Goal: Transaction & Acquisition: Purchase product/service

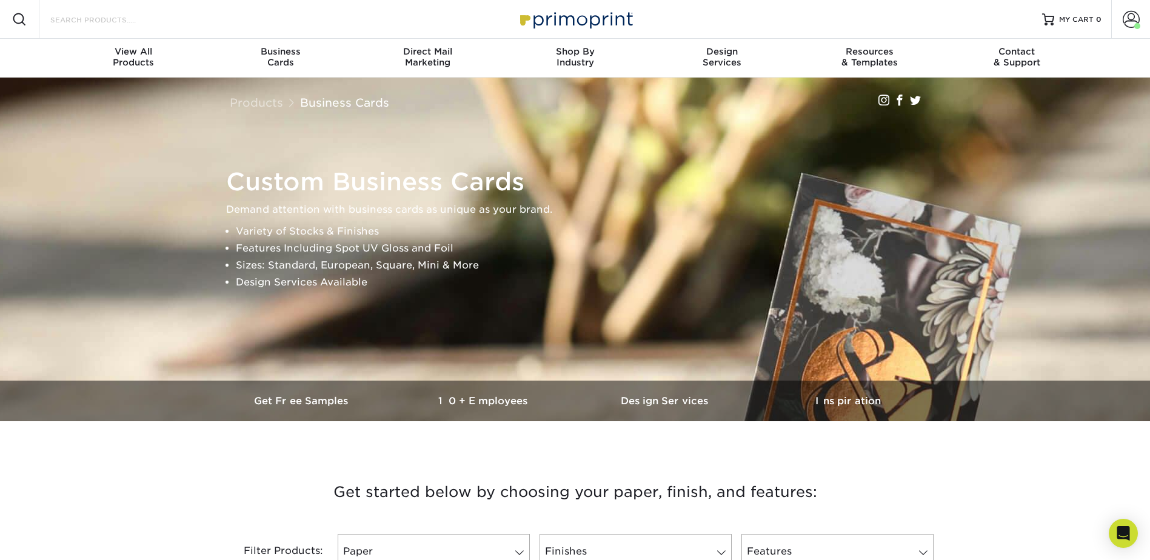
click at [113, 18] on input "Search Products" at bounding box center [108, 19] width 118 height 15
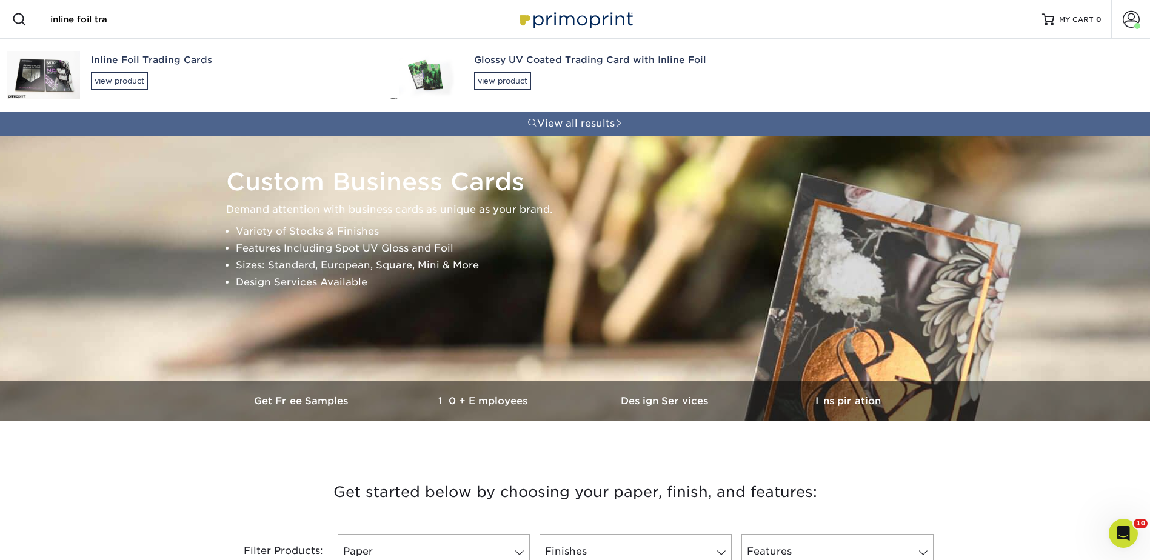
type input "inline foil tra"
click at [497, 65] on div "Glossy UV Coated Trading Card with Inline Foil" at bounding box center [613, 60] width 278 height 14
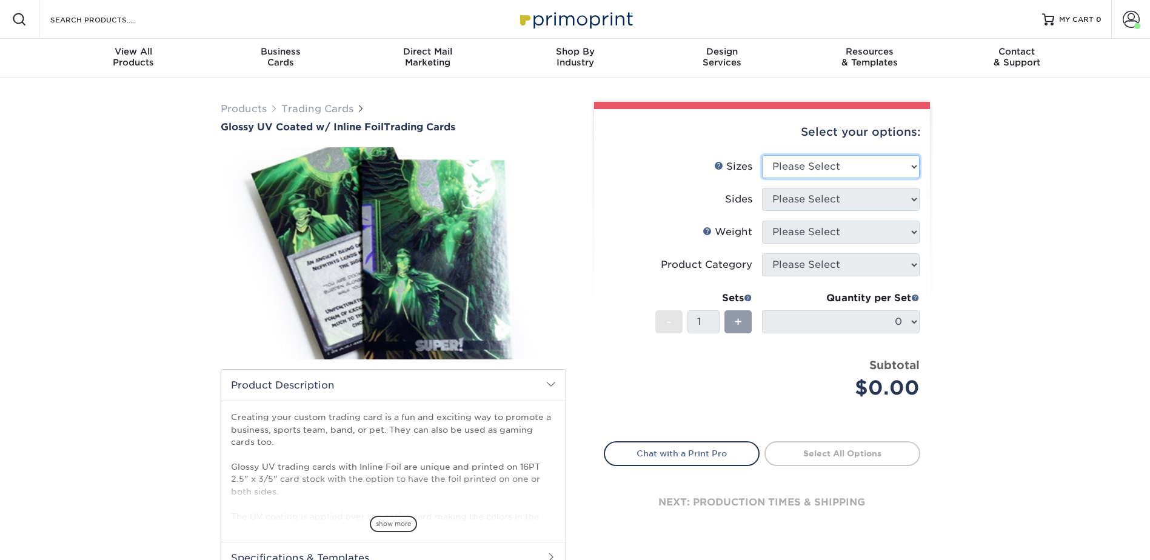
click at [798, 158] on select "Please Select 2.5" x 3.5"" at bounding box center [841, 166] width 158 height 23
select select "2.50x3.50"
click at [762, 155] on select "Please Select 2.5" x 3.5"" at bounding box center [841, 166] width 158 height 23
click at [792, 193] on select "Please Select Print Both Sides - Foil Back Only Print Both Sides - Foil Both Si…" at bounding box center [841, 199] width 158 height 23
select select "e9e9dfb3-fba1-4d60-972c-fd9ca5904d33"
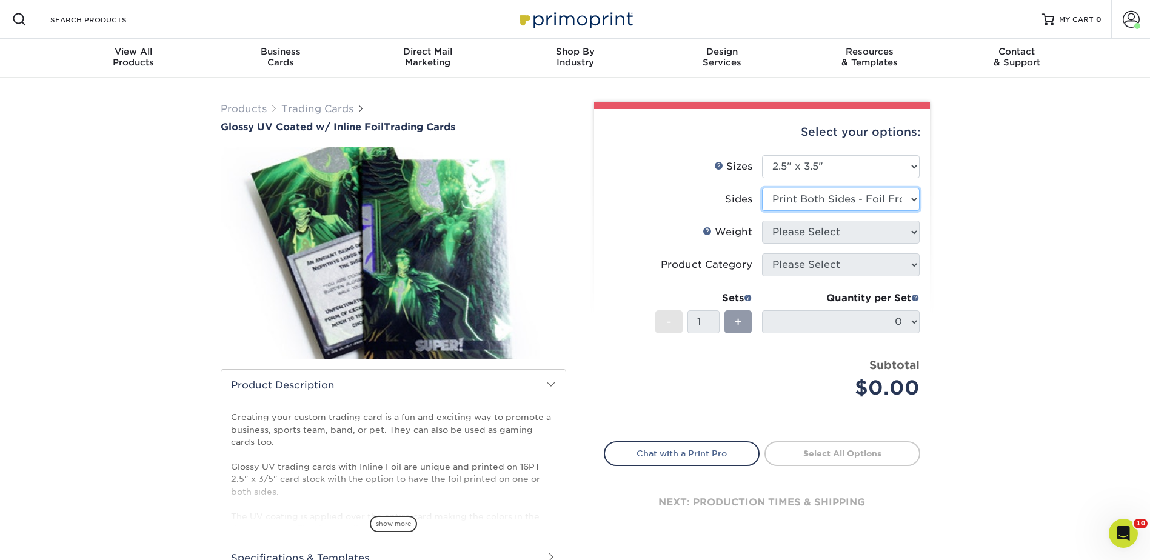
click at [762, 188] on select "Please Select Print Both Sides - Foil Back Only Print Both Sides - Foil Both Si…" at bounding box center [841, 199] width 158 height 23
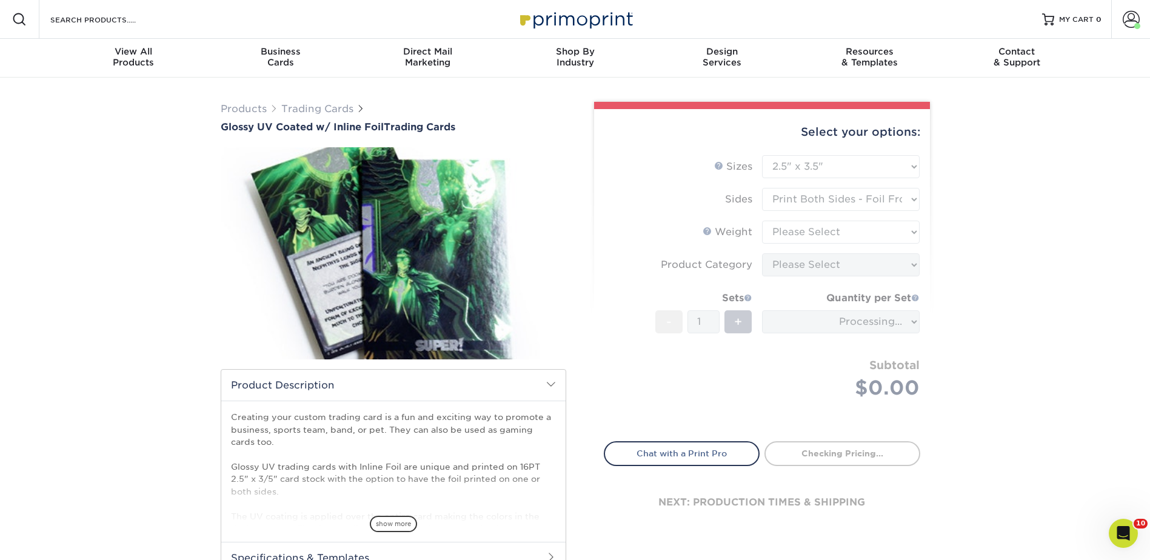
click at [782, 226] on form "Sizes Help Sizes Please Select 2.5" x 3.5" Sides Please Select 16PT - 1" at bounding box center [762, 291] width 316 height 272
click at [784, 234] on form "Sizes Help Sizes Please Select 2.5" x 3.5" Sides Please Select 16PT - 1" at bounding box center [762, 291] width 316 height 272
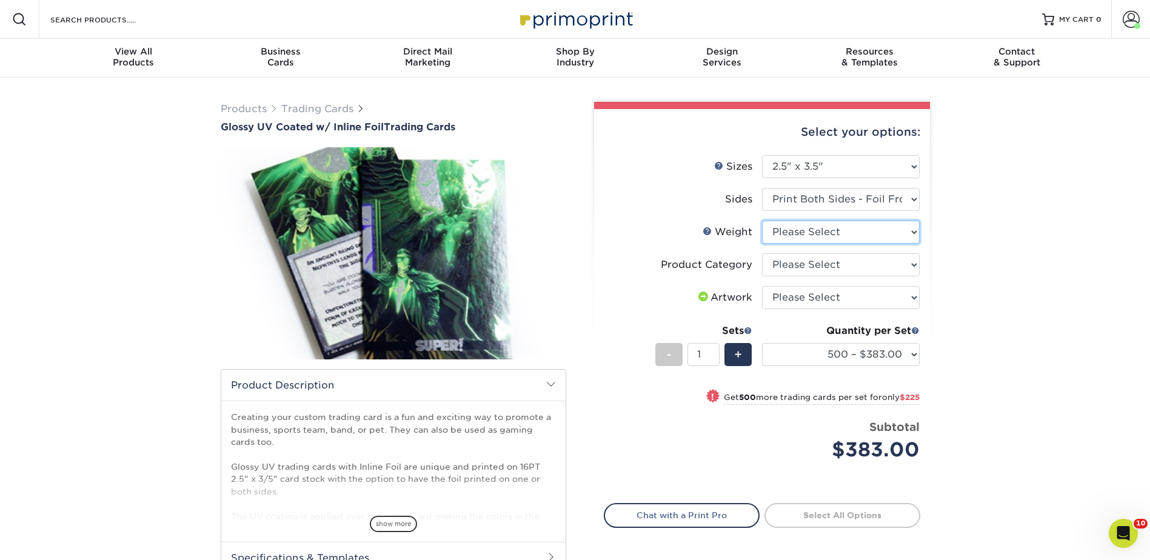
drag, startPoint x: 783, startPoint y: 230, endPoint x: 783, endPoint y: 239, distance: 8.5
click at [783, 230] on select "Please Select 16PT" at bounding box center [841, 232] width 158 height 23
select select "16PT"
click at [762, 221] on select "Please Select 16PT" at bounding box center [841, 232] width 158 height 23
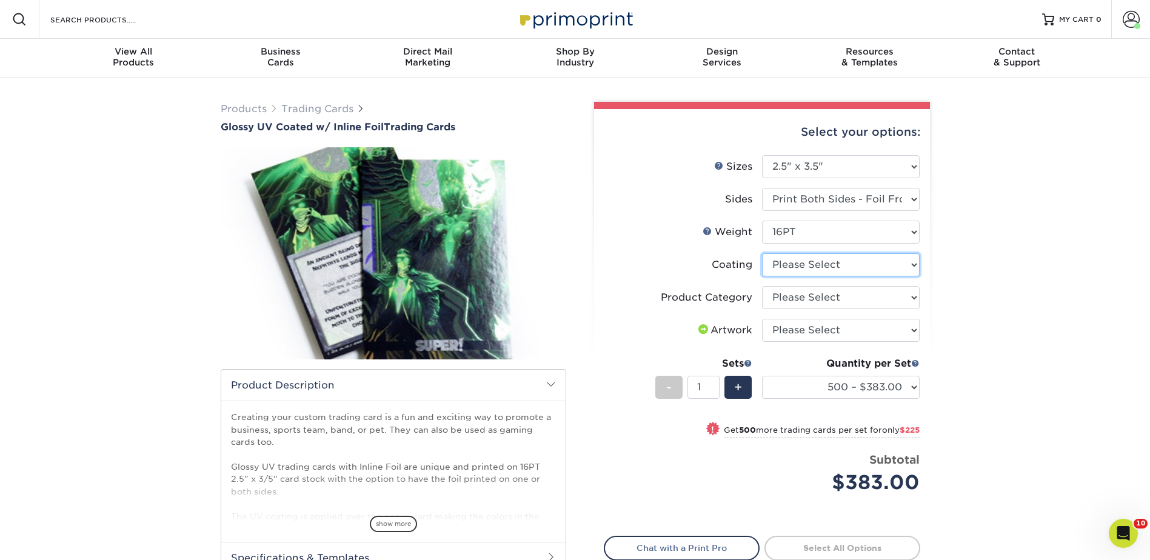
click at [795, 270] on select at bounding box center [841, 264] width 158 height 23
select select "ae367451-b2b8-45df-a344-0f05b6a12993"
click at [762, 253] on select at bounding box center [841, 264] width 158 height 23
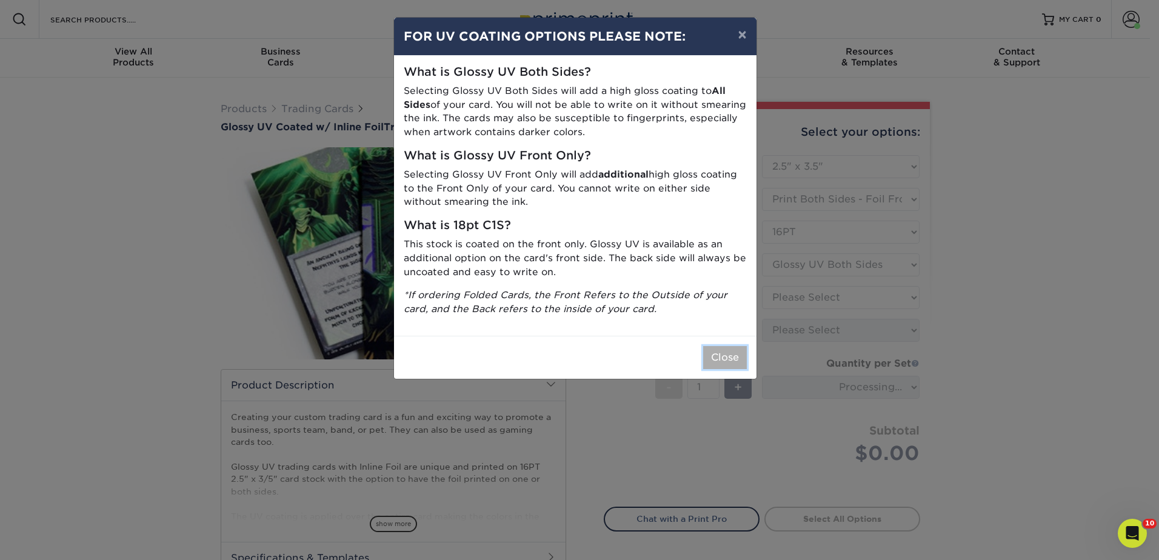
click at [727, 353] on button "Close" at bounding box center [725, 357] width 44 height 23
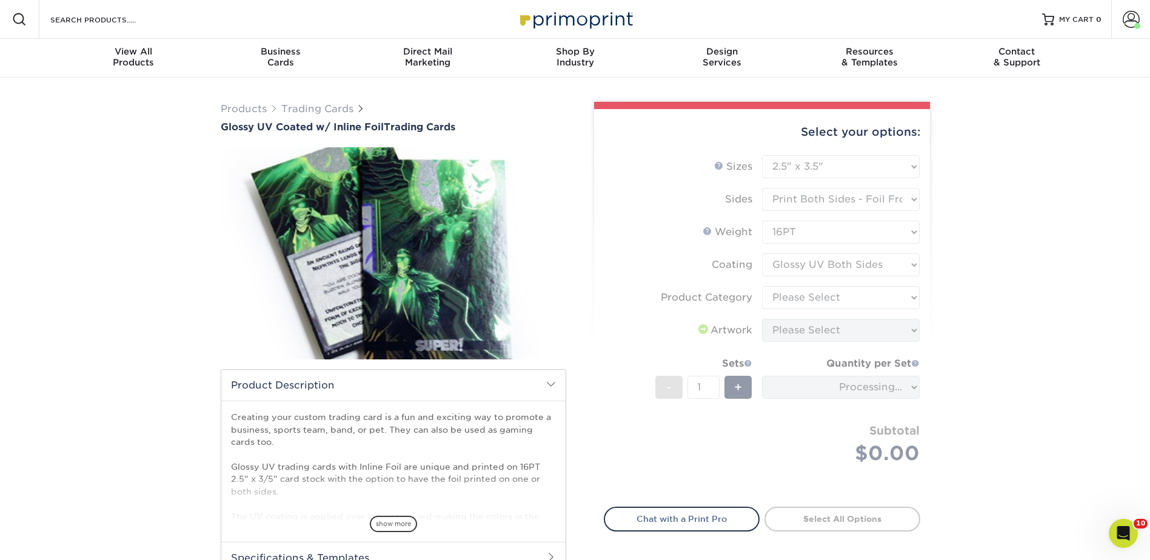
click at [815, 277] on form "Sizes Help Sizes Please Select 2.5" x 3.5" Sides Please Select 16PT - 1" at bounding box center [762, 324] width 316 height 338
click at [817, 303] on form "Sizes Help Sizes Please Select 2.5" x 3.5" Sides Please Select 16PT - 1" at bounding box center [762, 324] width 316 height 338
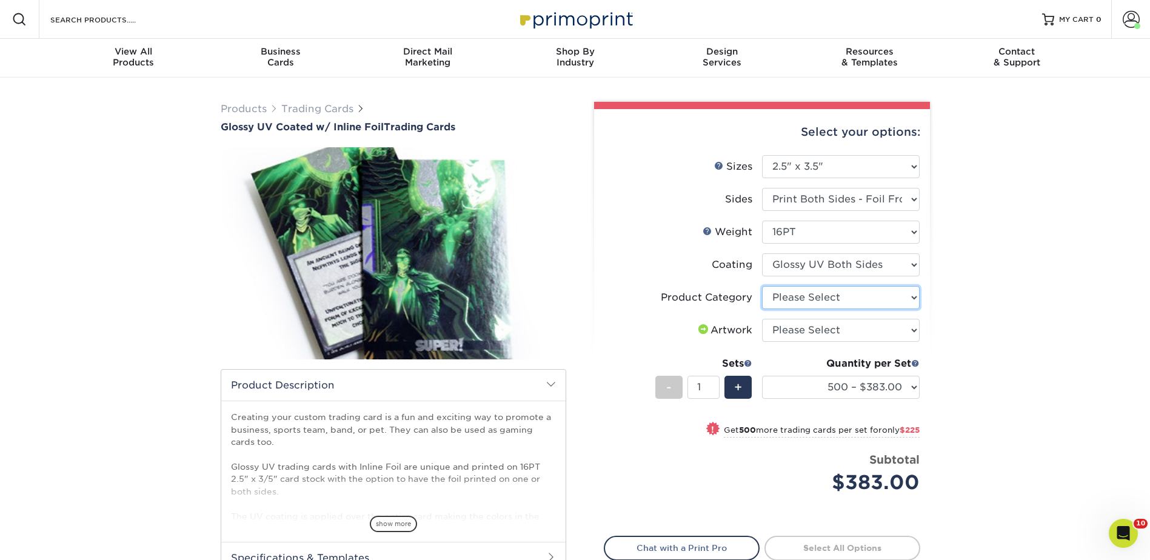
click at [815, 298] on select "Please Select Trading Cards" at bounding box center [841, 297] width 158 height 23
select select "c2f9bce9-36c2-409d-b101-c29d9d031e18"
click at [762, 286] on select "Please Select Trading Cards" at bounding box center [841, 297] width 158 height 23
drag, startPoint x: 806, startPoint y: 328, endPoint x: 808, endPoint y: 344, distance: 15.9
click at [806, 328] on select "Please Select I will upload files I need a design - $100" at bounding box center [841, 330] width 158 height 23
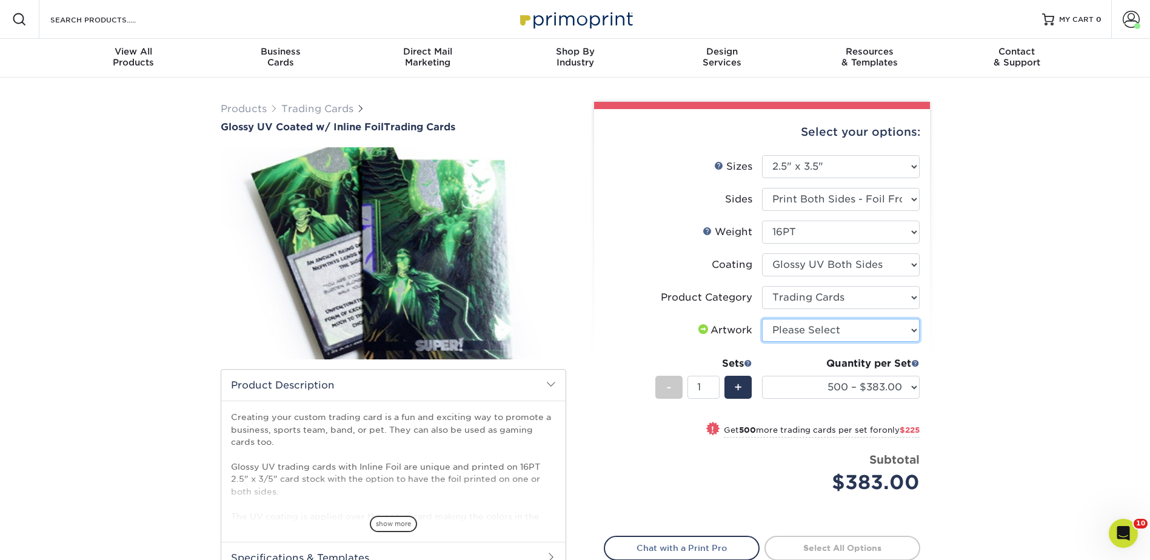
select select "upload"
click at [762, 319] on select "Please Select I will upload files I need a design - $100" at bounding box center [841, 330] width 158 height 23
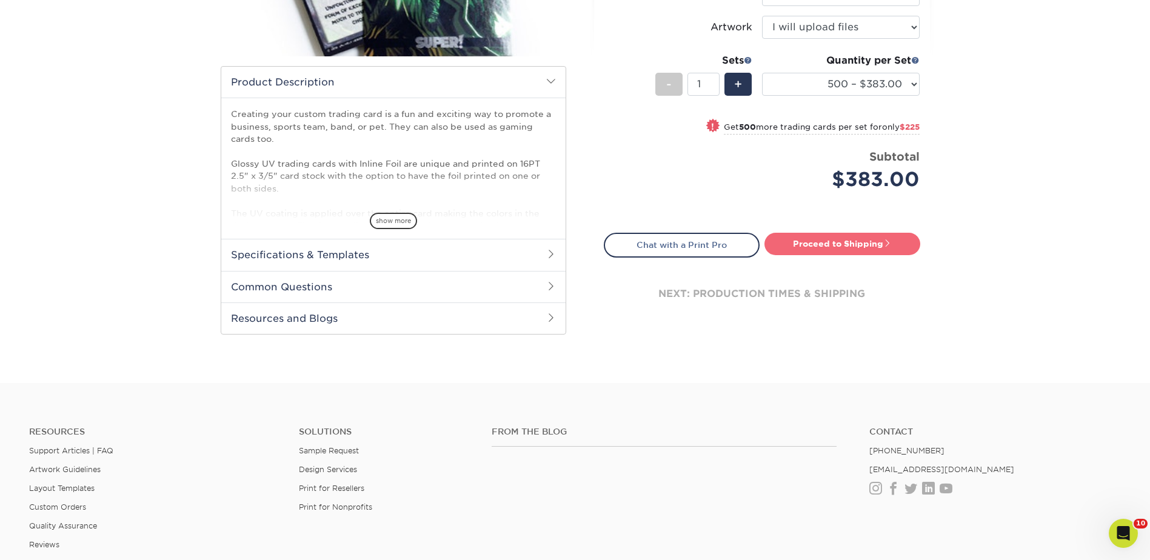
click at [835, 253] on link "Proceed to Shipping" at bounding box center [842, 244] width 156 height 22
type input "Set 1"
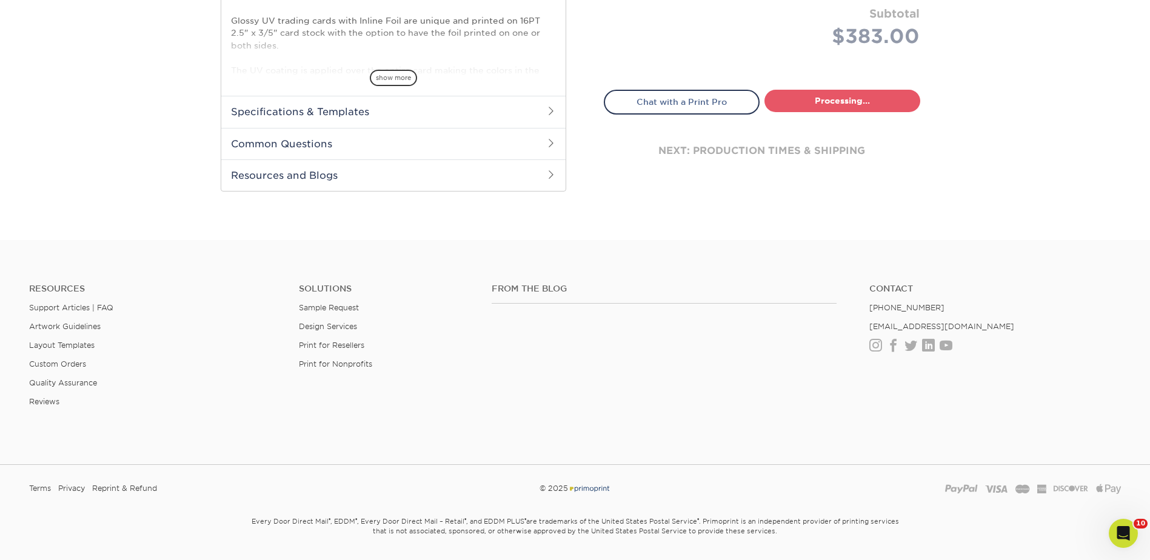
select select "87a825d9-22fd-4302-929c-3fe1b0c902ff"
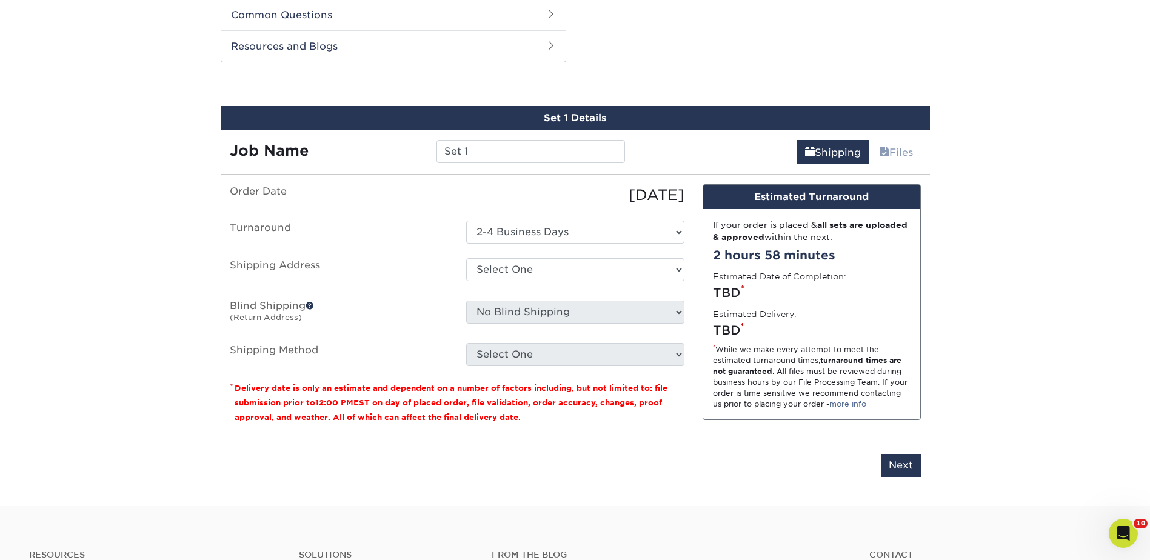
scroll to position [578, 0]
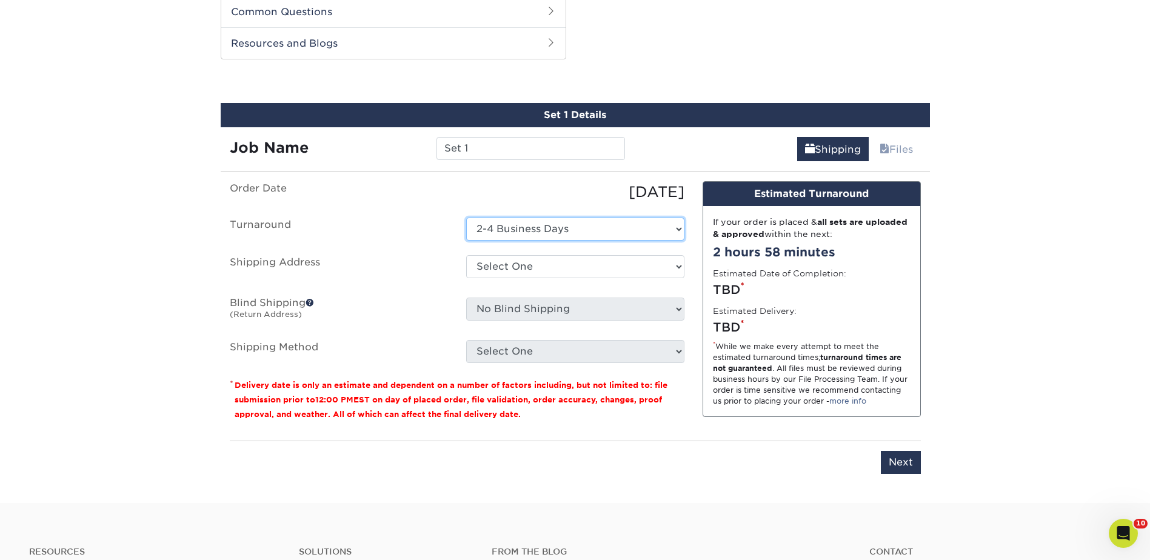
click at [538, 226] on select "Select One 2-4 Business Days" at bounding box center [575, 229] width 218 height 23
click at [537, 226] on select "Select One 2-4 Business Days" at bounding box center [575, 229] width 218 height 23
